Goal: Find specific page/section: Find specific page/section

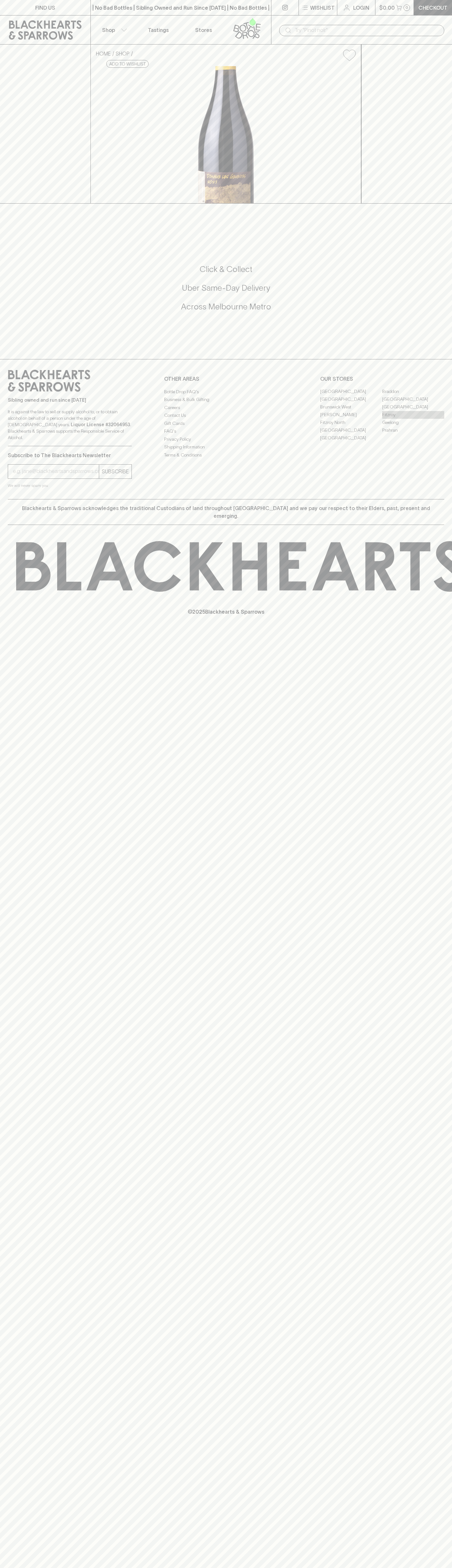
click at [413, 419] on link "Fitzroy" at bounding box center [413, 415] width 62 height 8
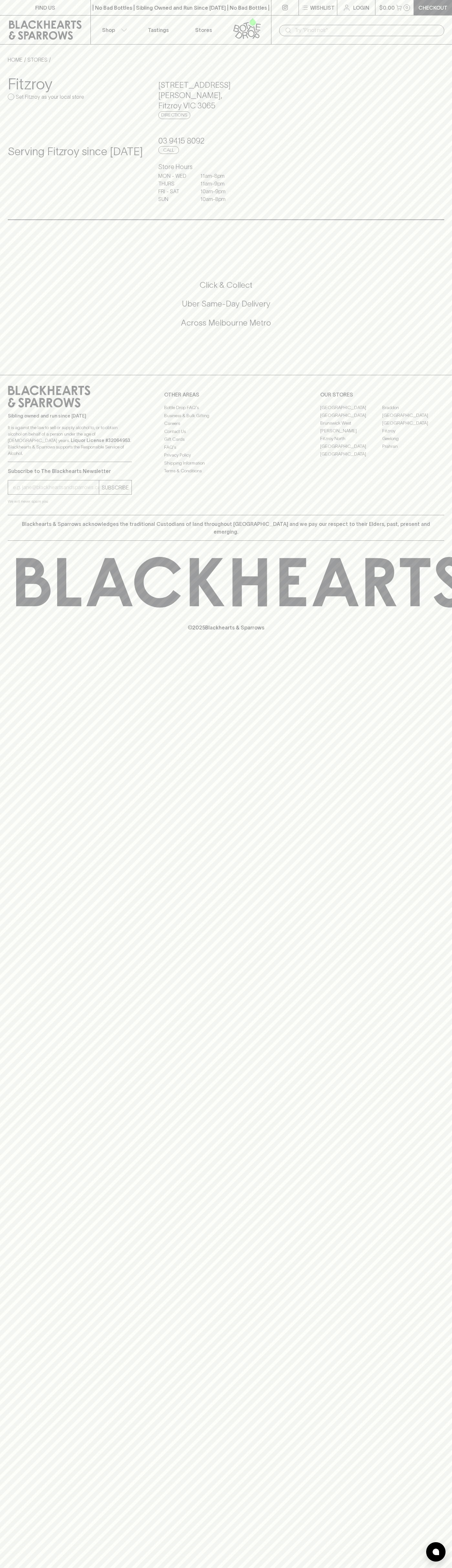
click at [63, 16] on link at bounding box center [45, 30] width 90 height 29
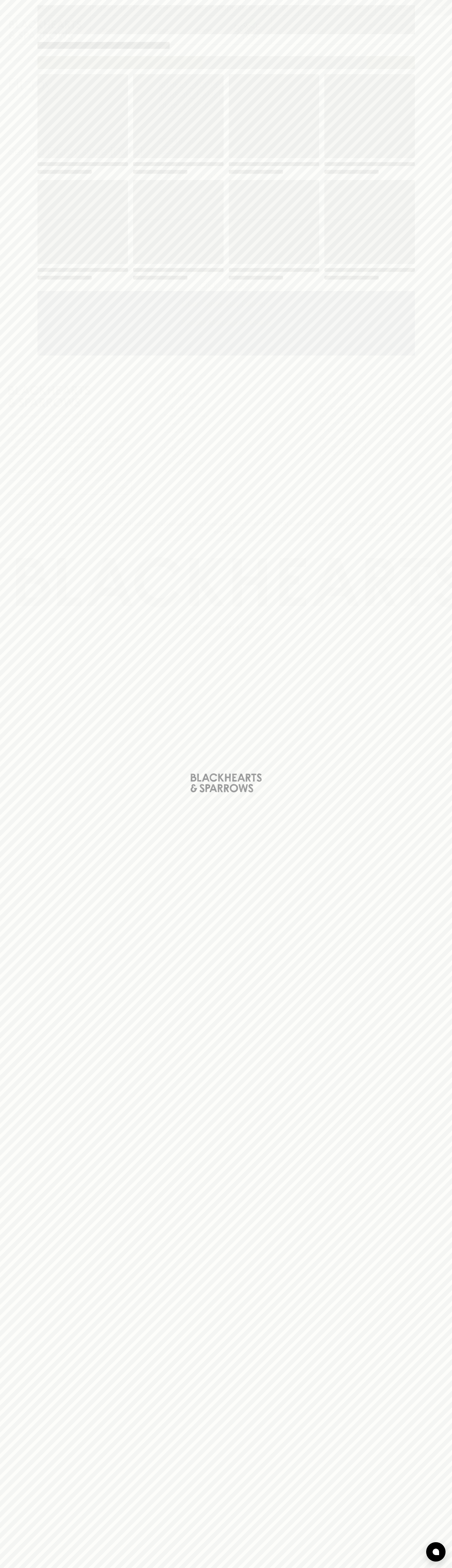
click at [400, 1567] on html "FIND US | No Bad Bottles | Sibling Owned and Run Since [DATE] | No Bad Bottles …" at bounding box center [226, 784] width 452 height 1568
click at [1, 1078] on div "Loading" at bounding box center [226, 784] width 452 height 1568
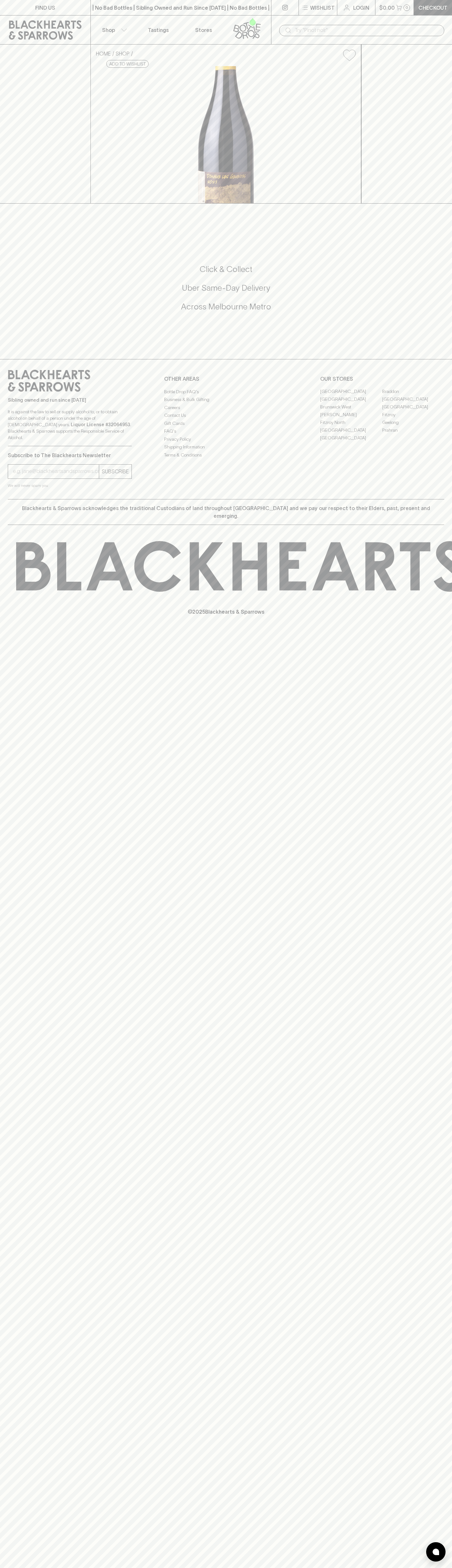
click at [112, 66] on icon at bounding box center [110, 64] width 4 height 4
